Goal: Book appointment/travel/reservation

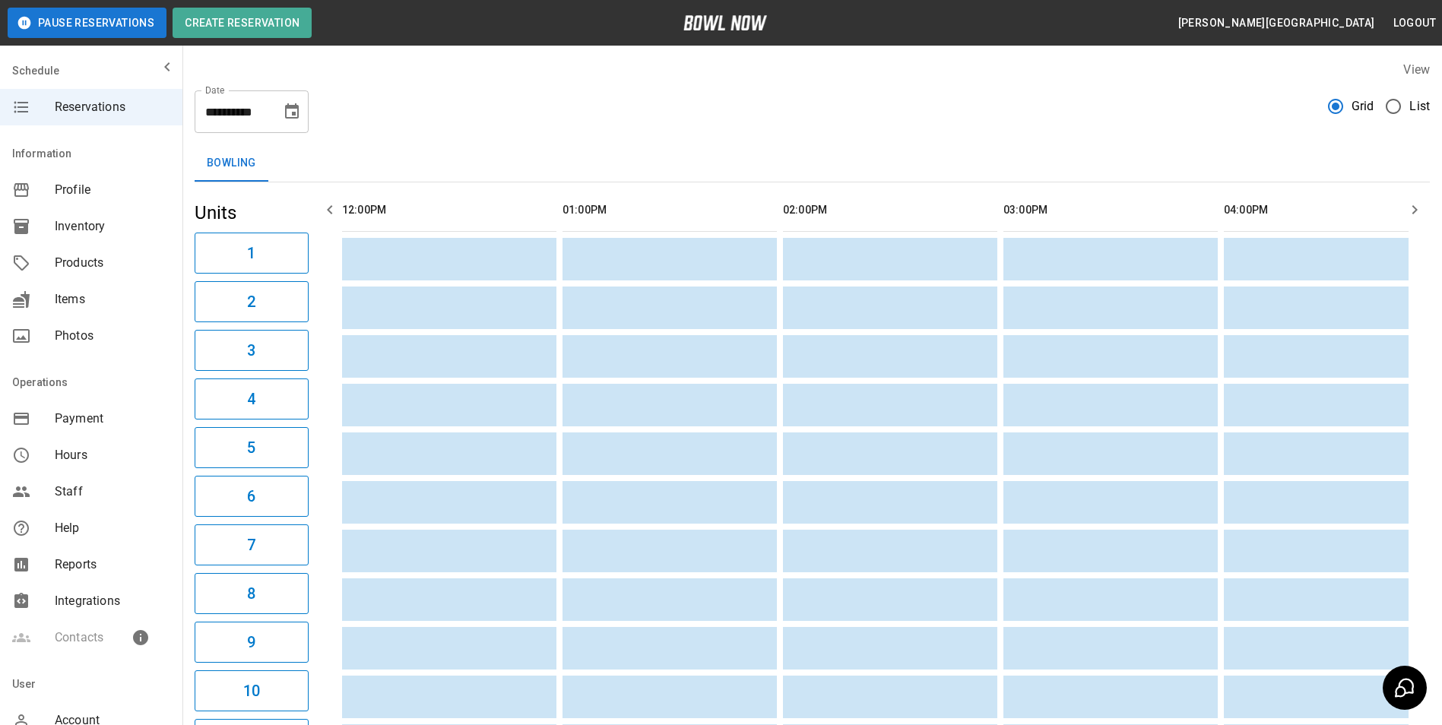
scroll to position [0, 1375]
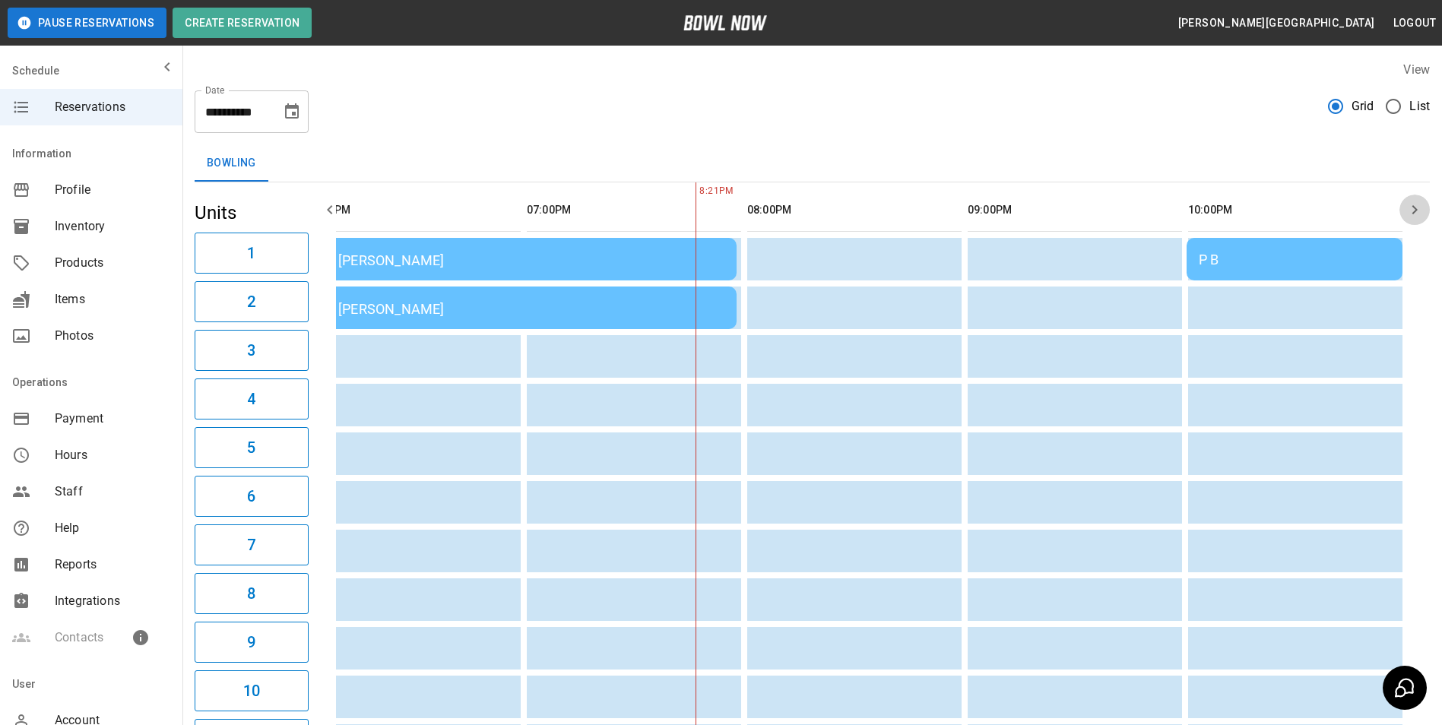
click at [1411, 207] on icon "button" at bounding box center [1414, 210] width 18 height 18
click at [1407, 217] on icon "button" at bounding box center [1414, 210] width 18 height 18
drag, startPoint x: 1407, startPoint y: 217, endPoint x: 1416, endPoint y: 211, distance: 10.6
click at [1410, 214] on icon "button" at bounding box center [1414, 210] width 18 height 18
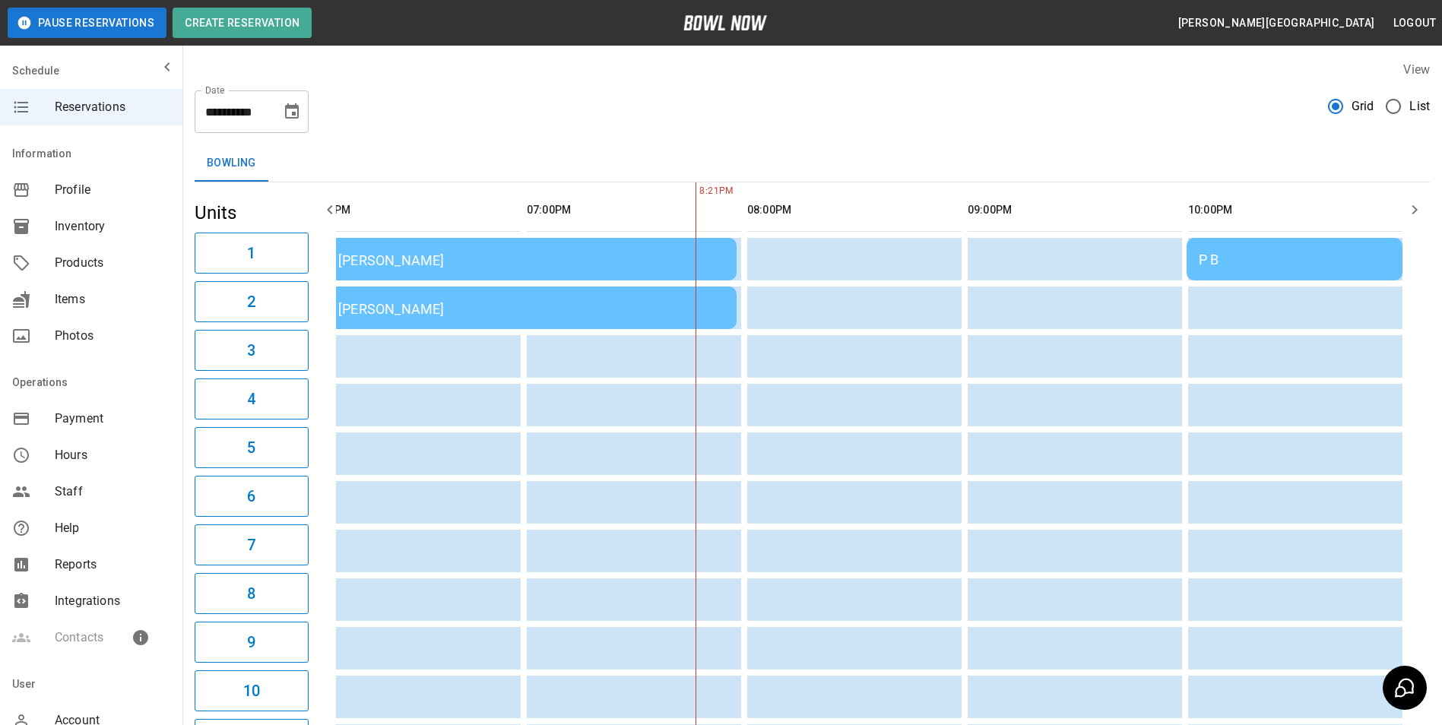
click at [1414, 214] on icon "button" at bounding box center [1414, 210] width 18 height 18
click at [1340, 264] on div "P B" at bounding box center [1295, 260] width 192 height 16
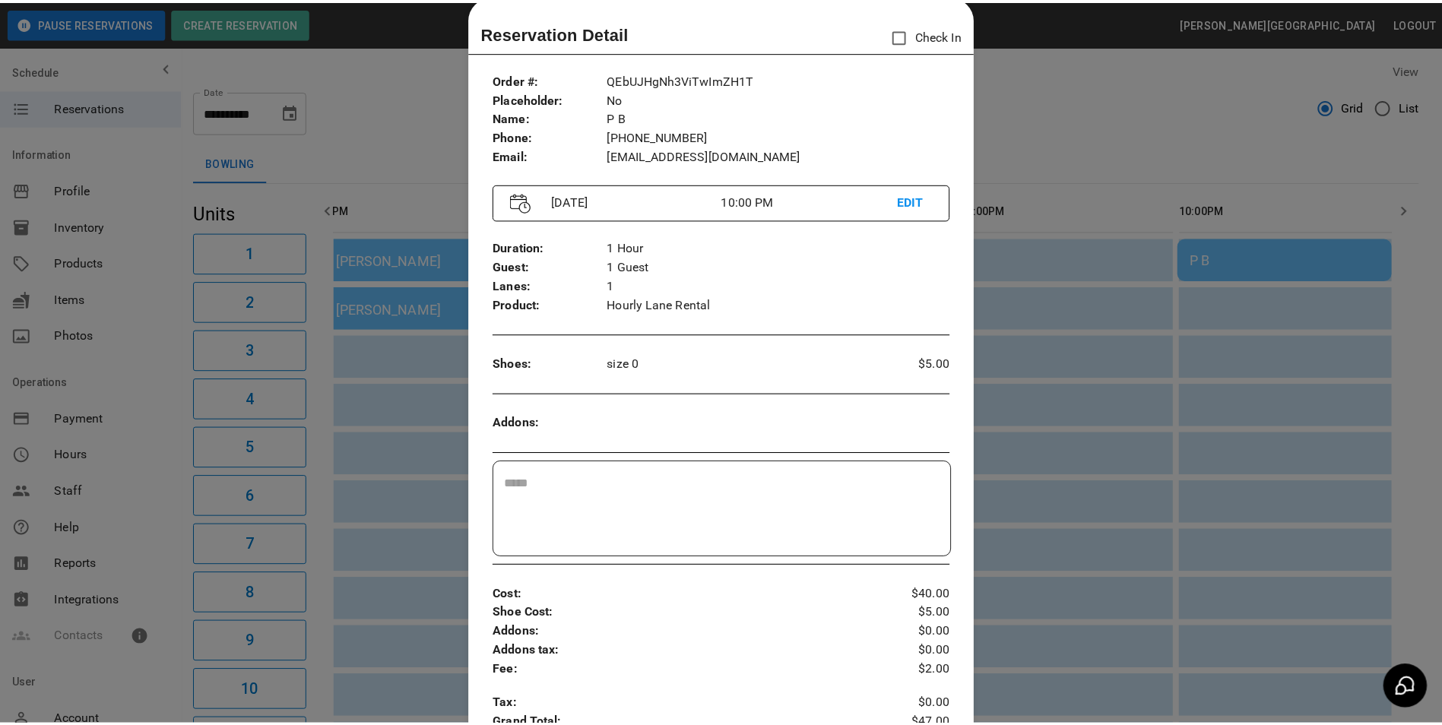
scroll to position [24, 0]
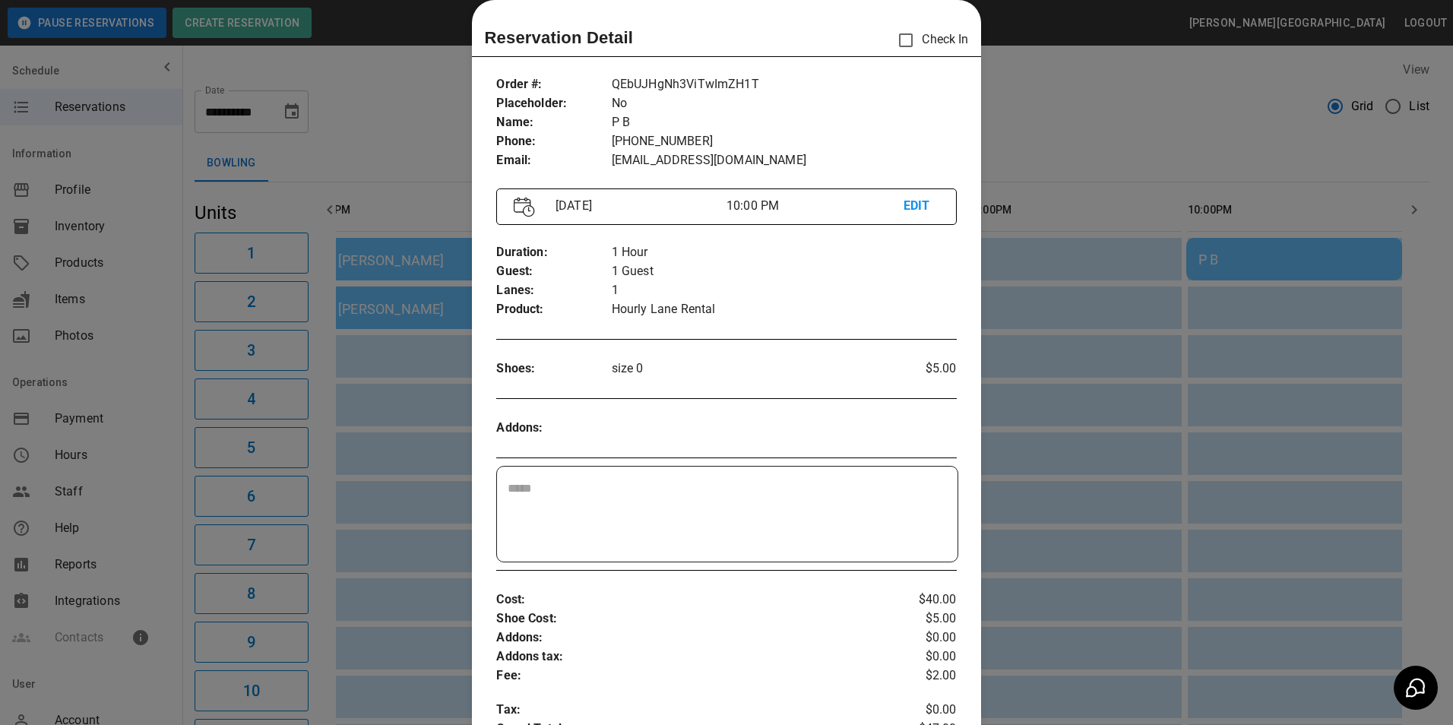
click at [1068, 86] on div at bounding box center [726, 362] width 1453 height 725
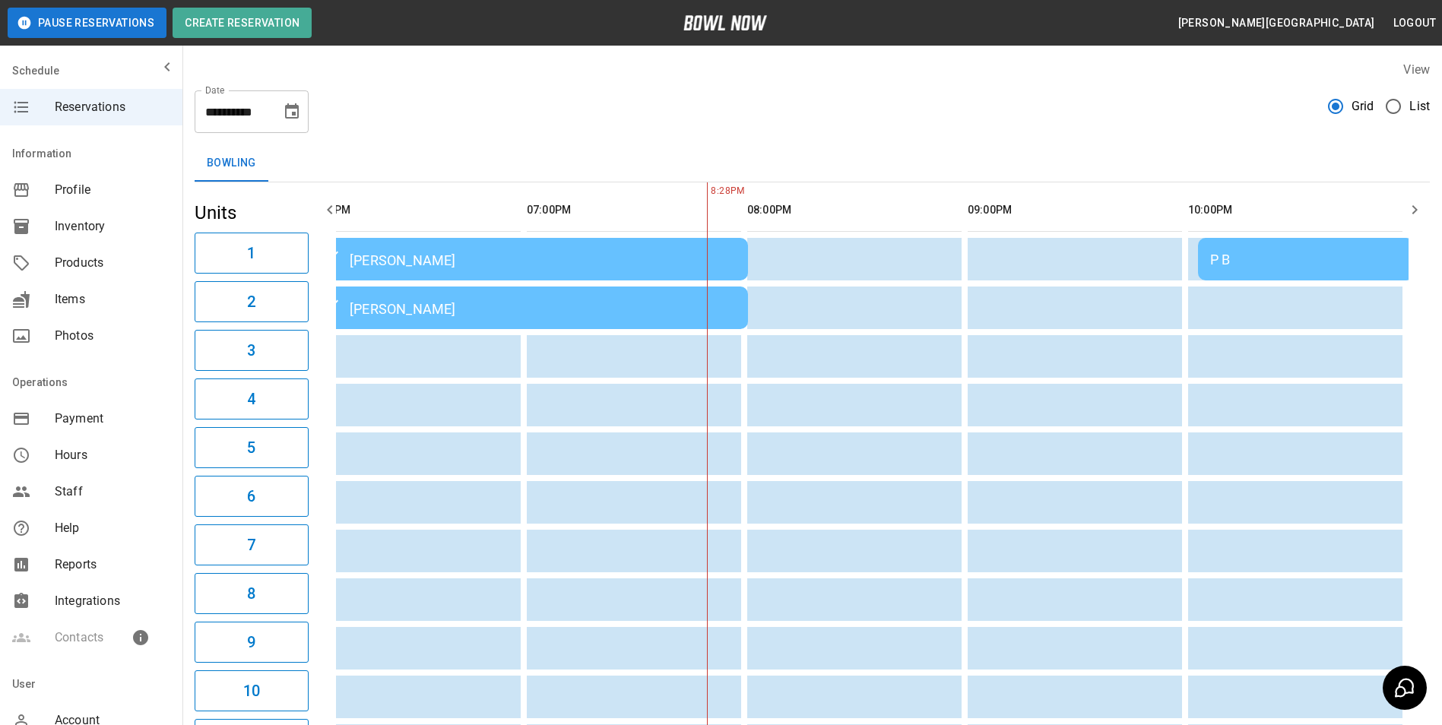
click at [1265, 249] on td "P B" at bounding box center [1306, 259] width 216 height 43
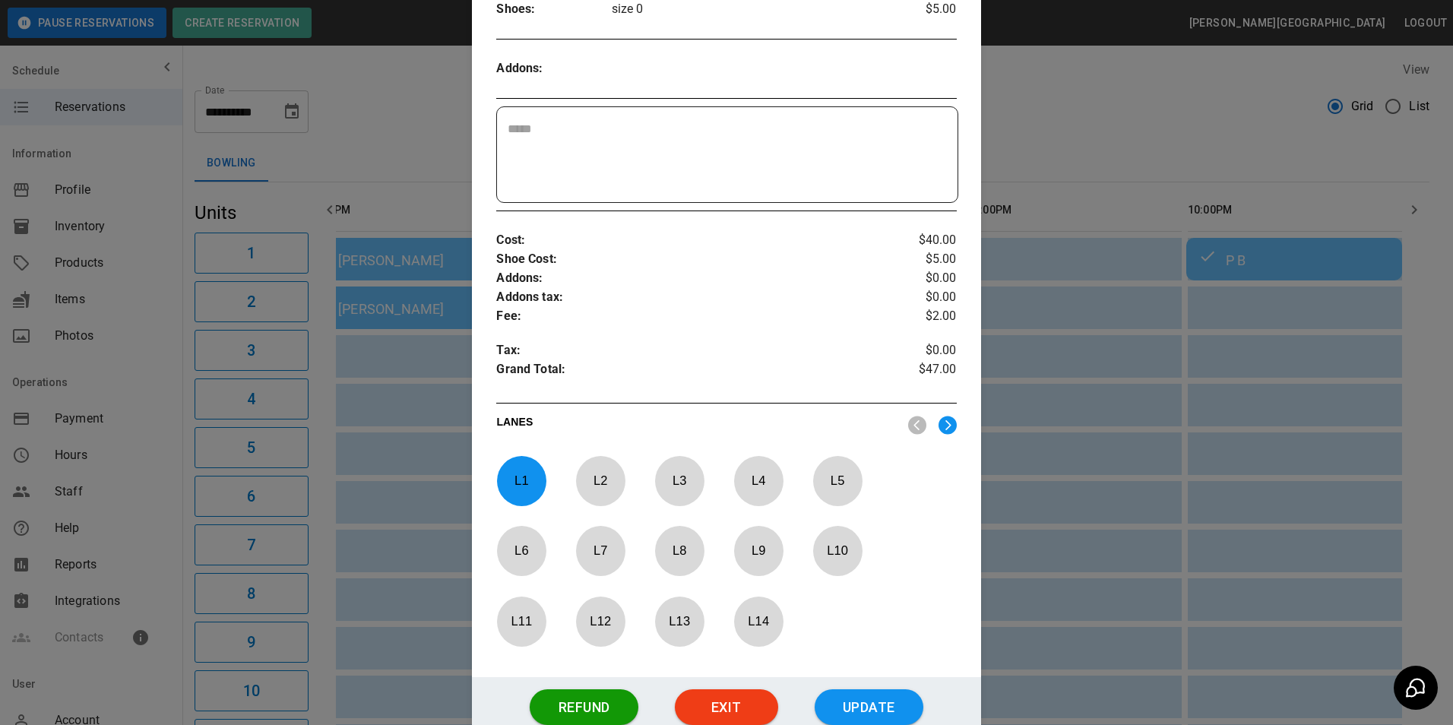
scroll to position [502, 0]
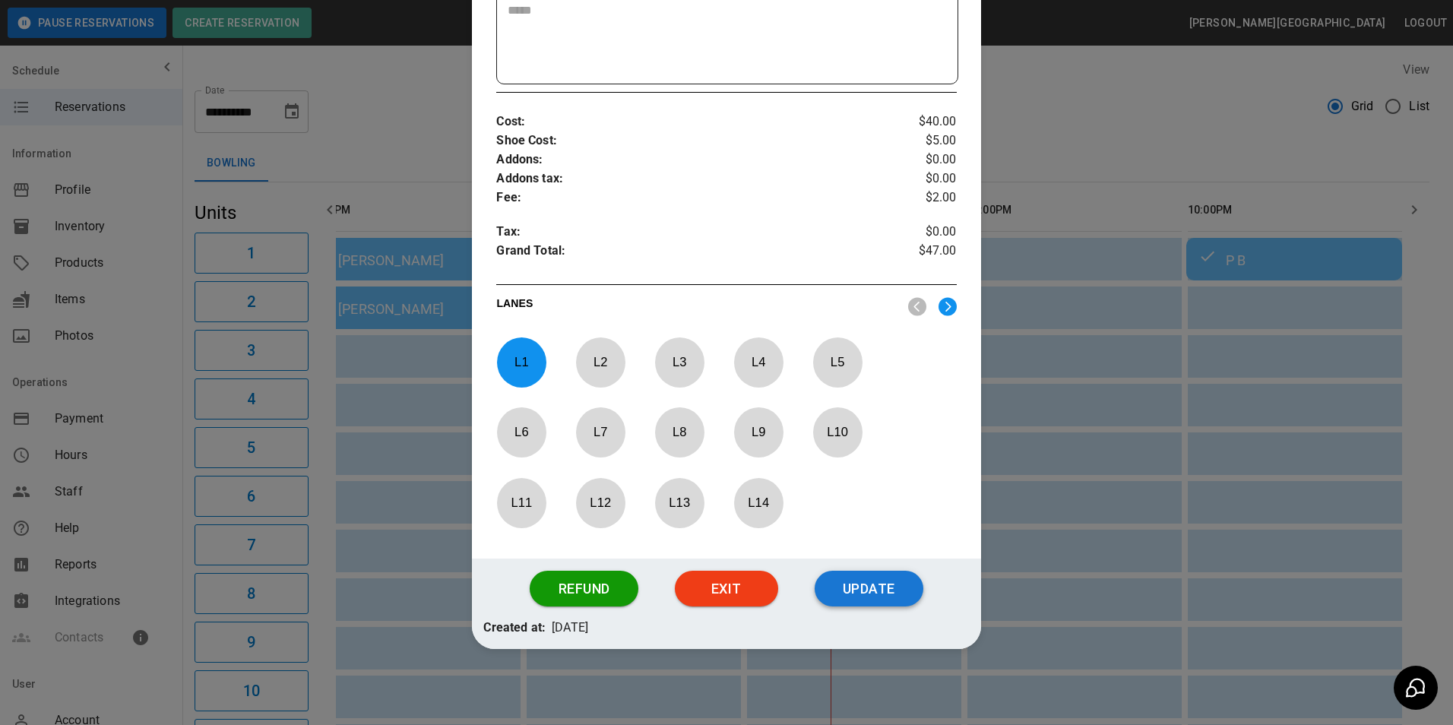
click at [879, 590] on button "Update" at bounding box center [869, 589] width 109 height 36
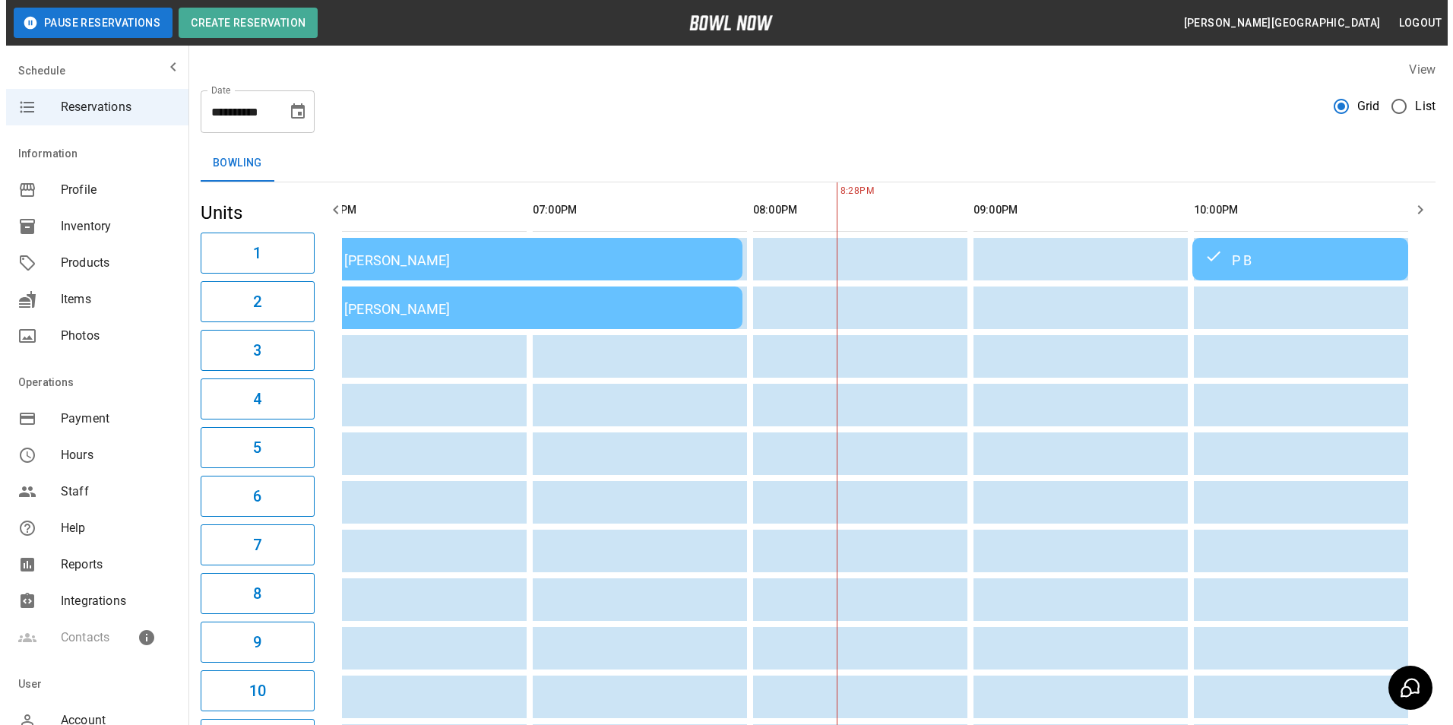
scroll to position [0, 1363]
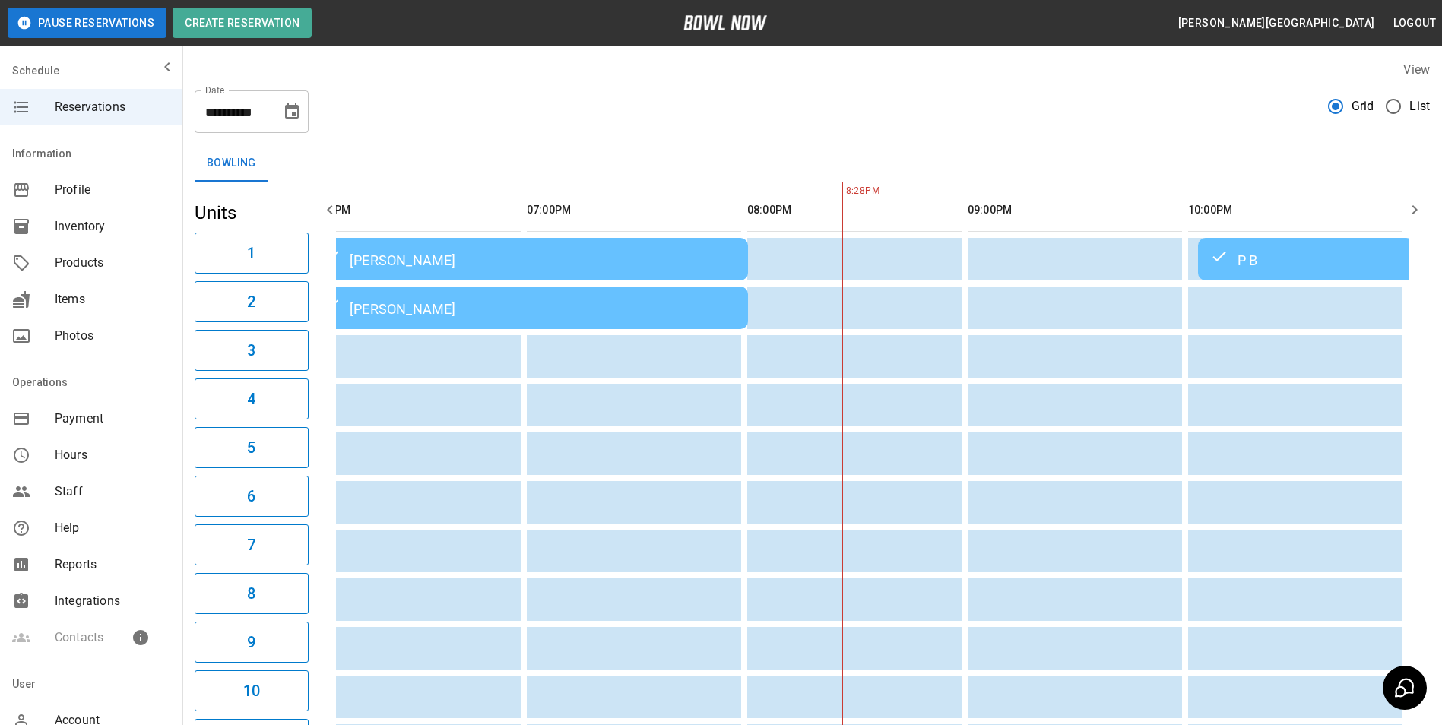
click at [1300, 271] on td "P B" at bounding box center [1306, 259] width 216 height 43
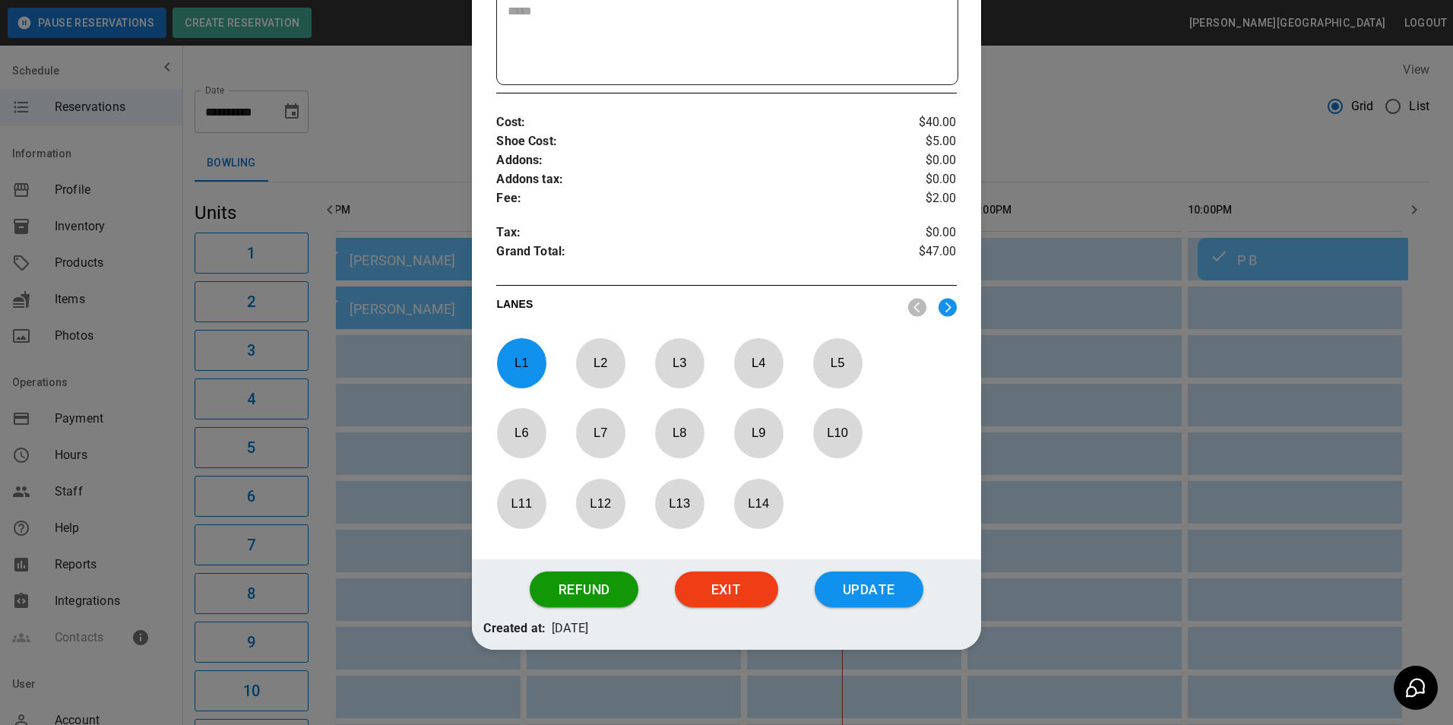
scroll to position [502, 0]
click at [865, 591] on button "Update" at bounding box center [869, 589] width 109 height 36
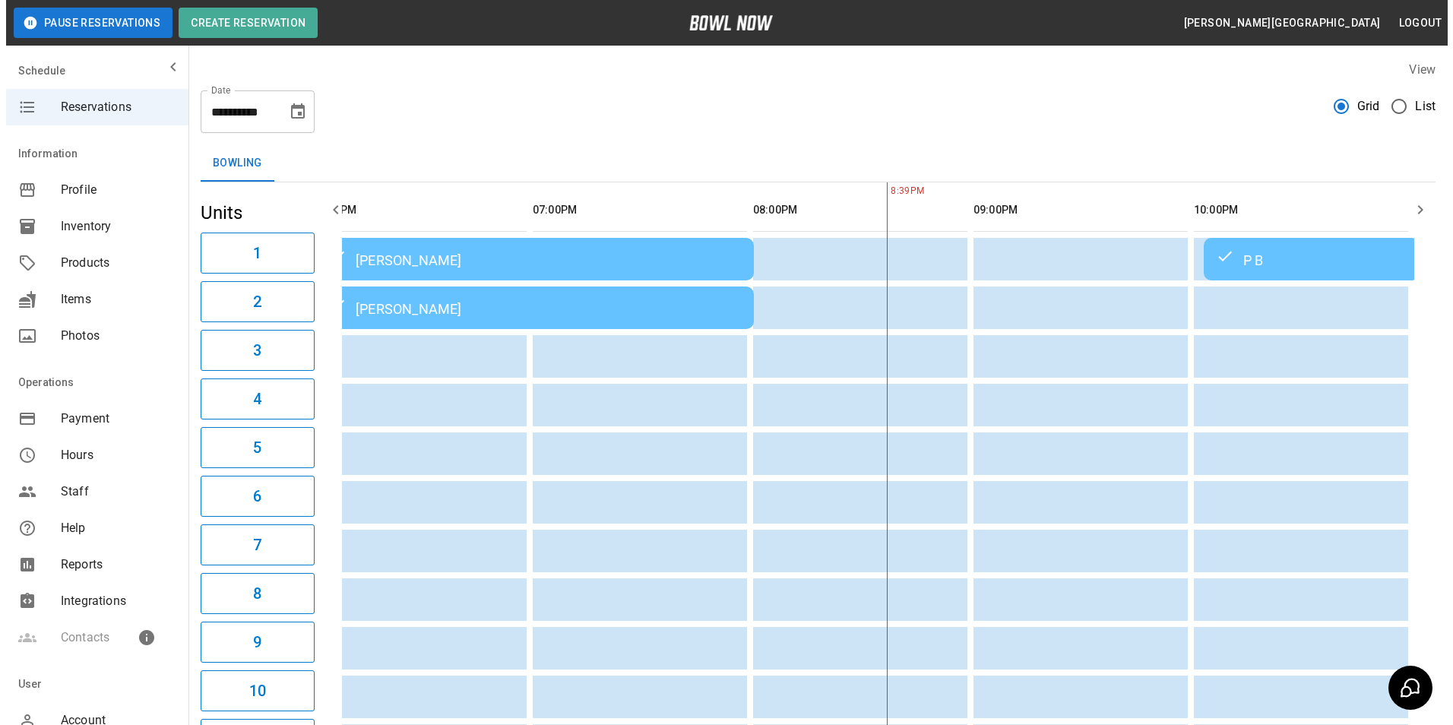
scroll to position [0, 1330]
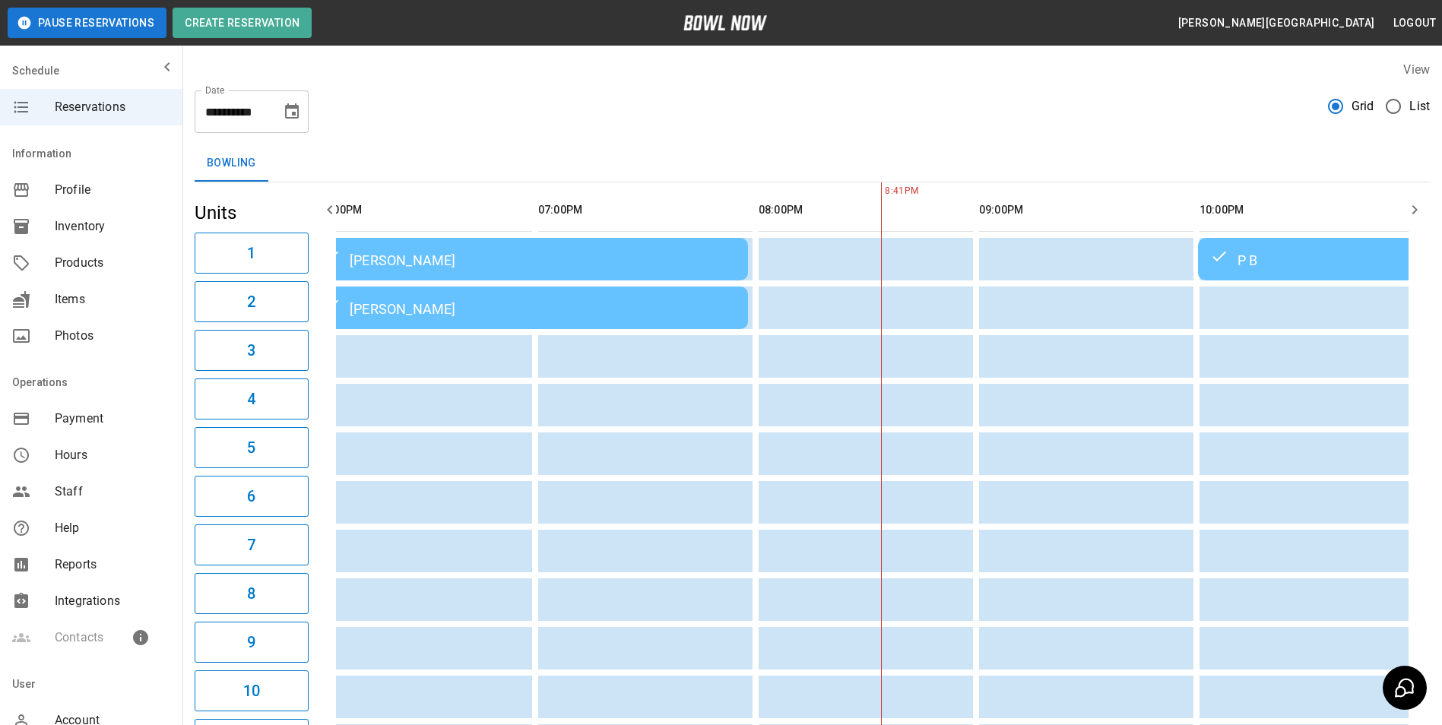
drag, startPoint x: 1300, startPoint y: 252, endPoint x: 1303, endPoint y: 243, distance: 8.7
click at [1303, 243] on td "P B" at bounding box center [1306, 259] width 216 height 43
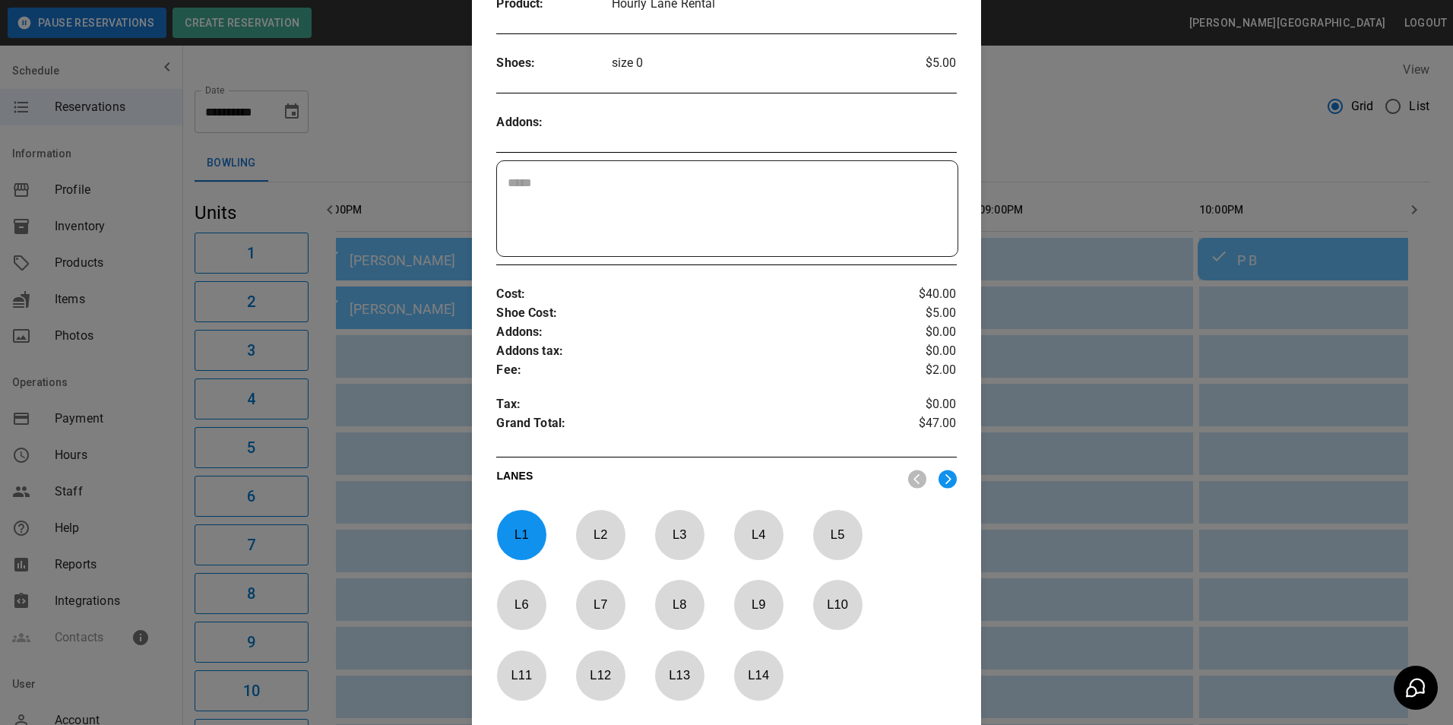
scroll to position [404, 0]
